Goal: Task Accomplishment & Management: Manage account settings

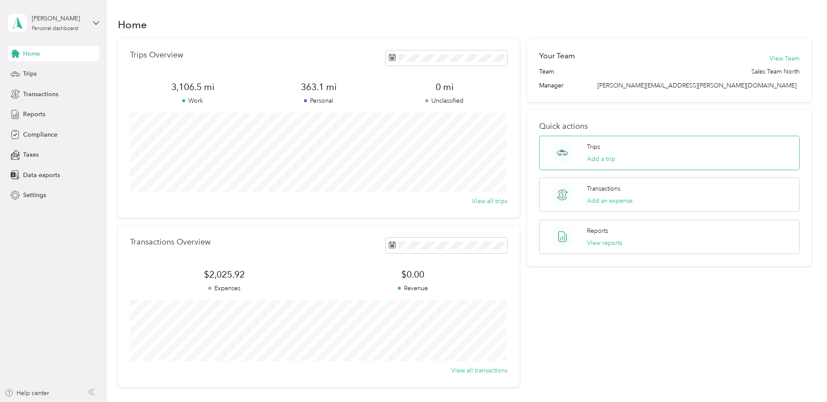
click at [593, 149] on p "Trips" at bounding box center [593, 146] width 13 height 9
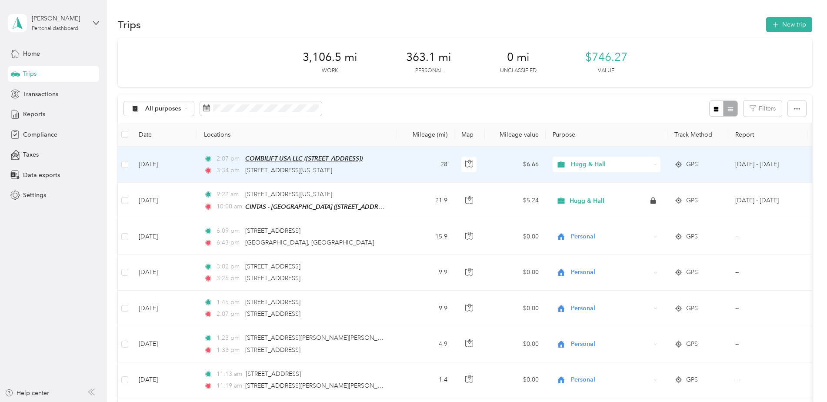
click at [361, 160] on span "COMBILIFT USA LLC ([STREET_ADDRESS])" at bounding box center [303, 158] width 117 height 7
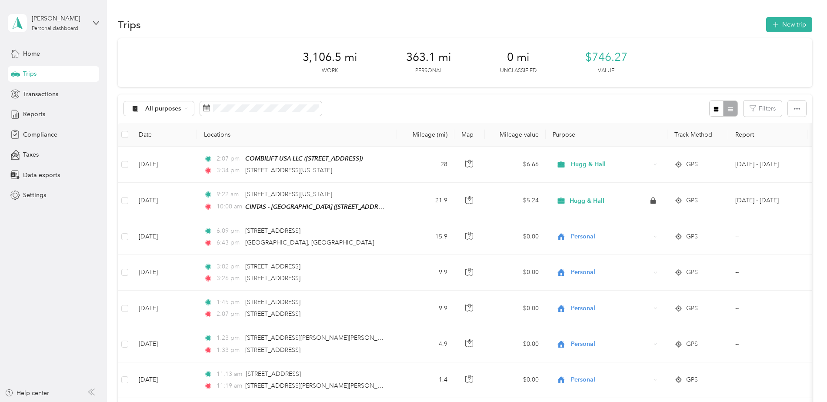
click at [634, 94] on div "All purposes Filters" at bounding box center [465, 108] width 694 height 28
